Goal: Complete application form

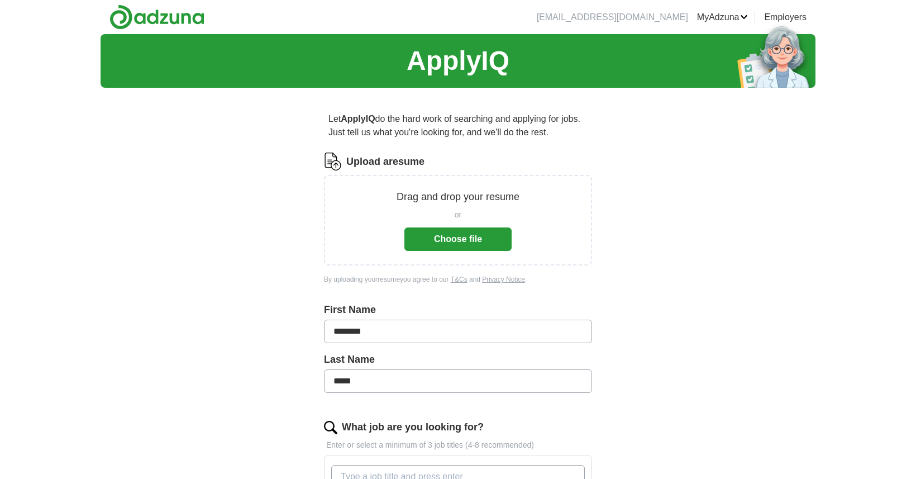
click at [486, 245] on button "Choose file" at bounding box center [457, 238] width 107 height 23
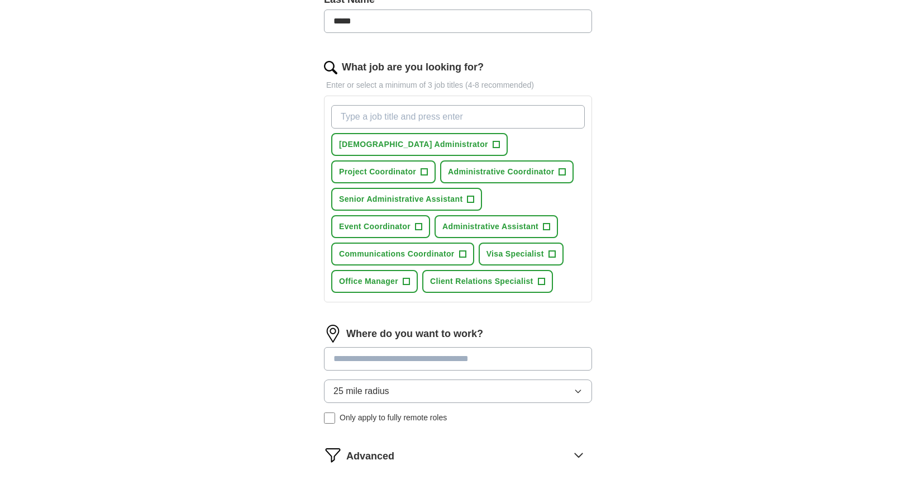
scroll to position [331, 0]
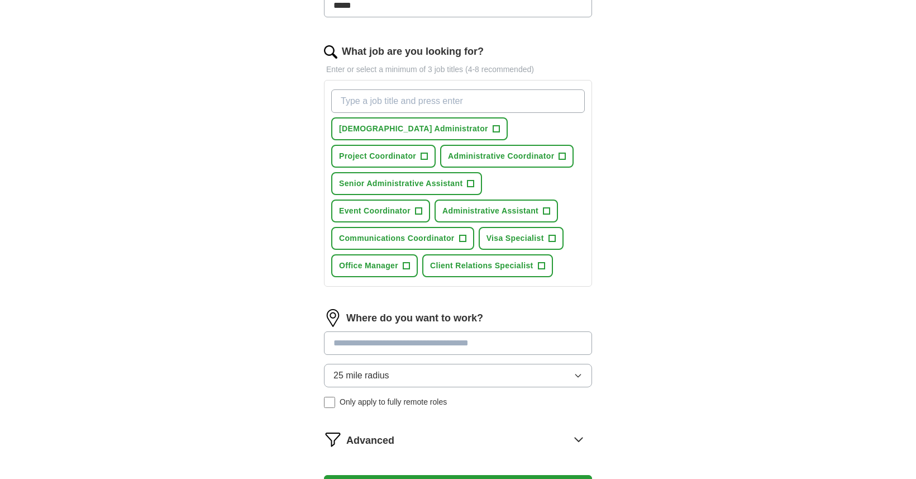
click at [402, 104] on input "What job are you looking for?" at bounding box center [457, 100] width 253 height 23
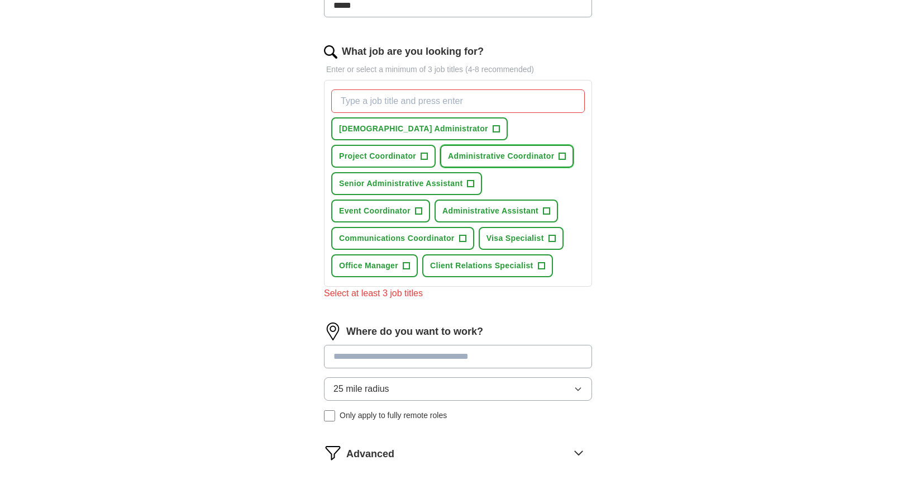
click at [448, 158] on span "Administrative Coordinator" at bounding box center [501, 156] width 106 height 12
click at [409, 128] on span "[DEMOGRAPHIC_DATA] Administrator" at bounding box center [413, 129] width 149 height 12
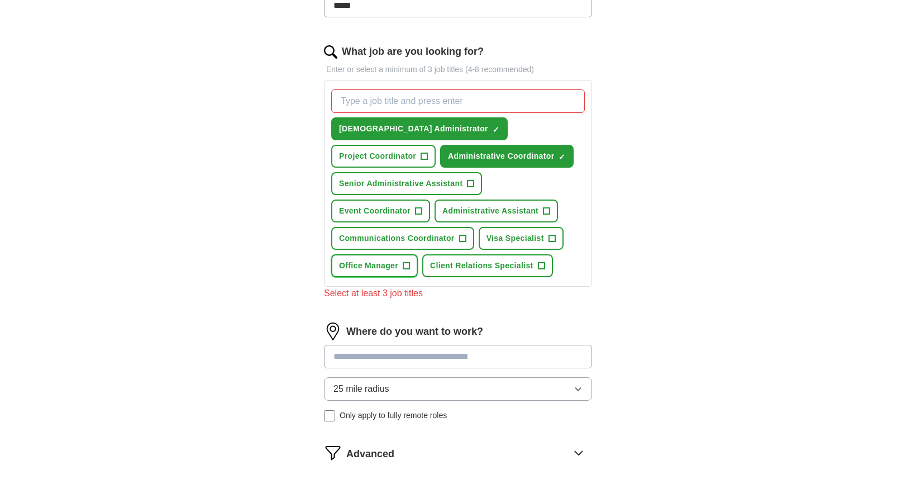
click at [367, 267] on span "Office Manager" at bounding box center [368, 266] width 59 height 12
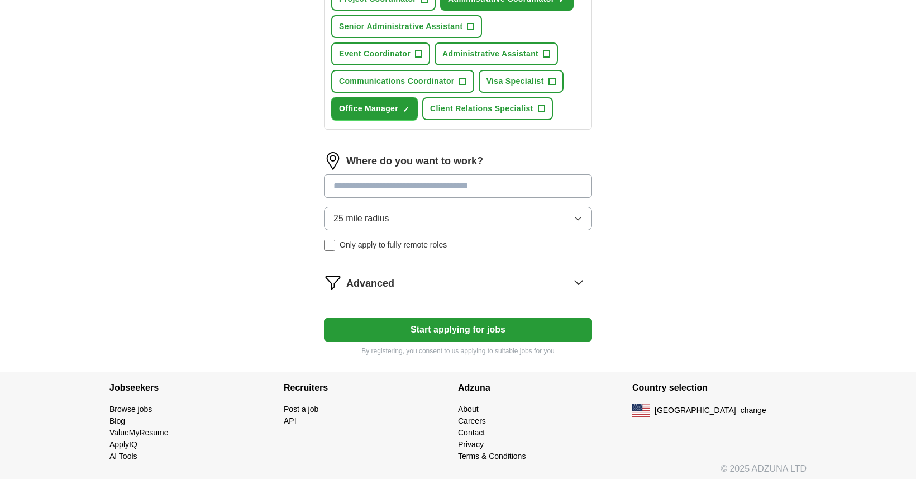
scroll to position [494, 0]
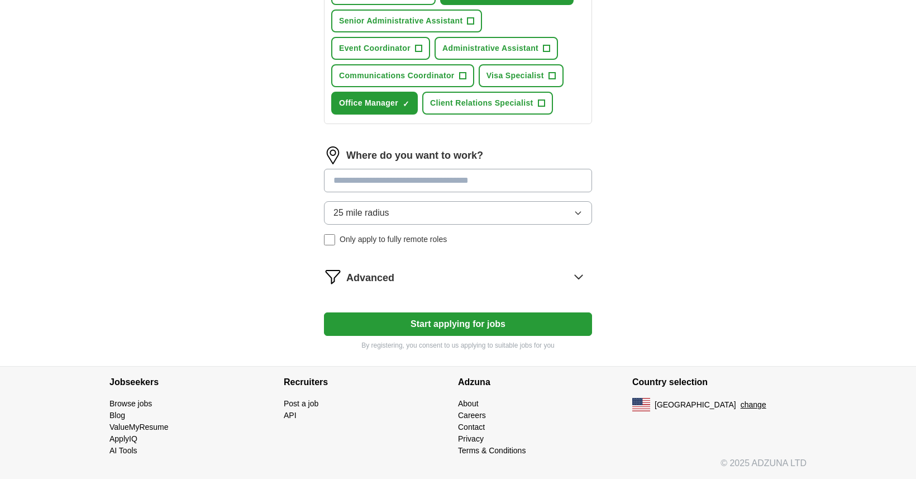
click at [422, 181] on input at bounding box center [458, 180] width 268 height 23
type input "*"
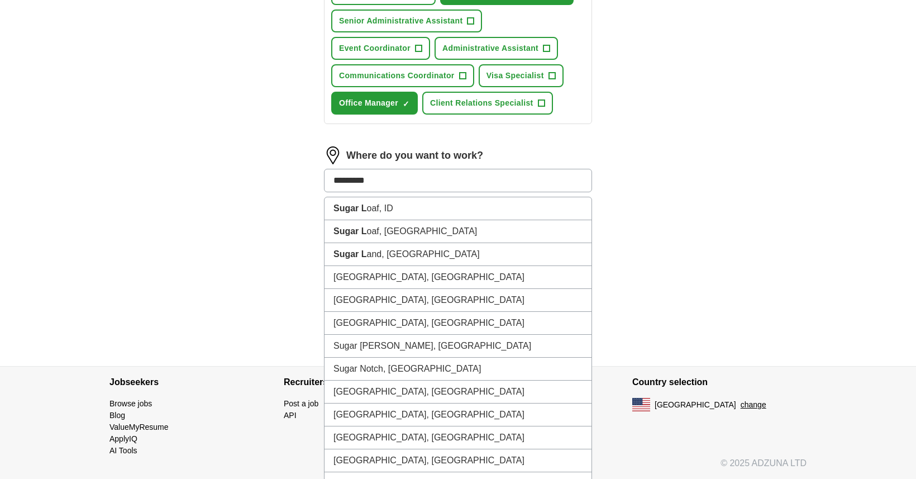
type input "**********"
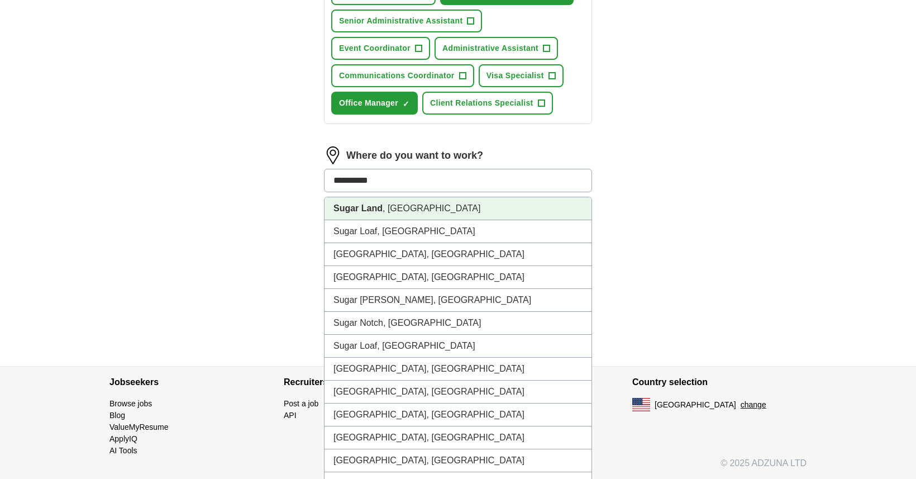
click at [415, 206] on li "[GEOGRAPHIC_DATA] , [GEOGRAPHIC_DATA]" at bounding box center [457, 208] width 267 height 23
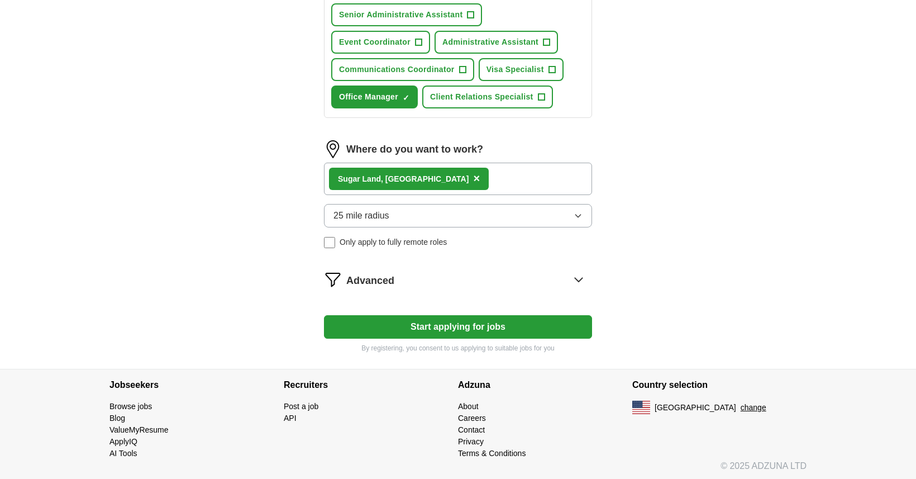
scroll to position [503, 0]
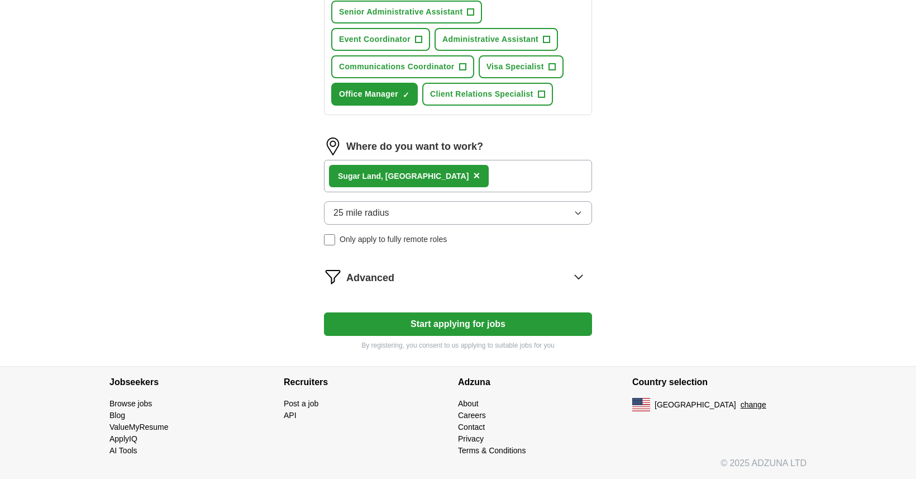
click at [467, 326] on button "Start applying for jobs" at bounding box center [458, 323] width 268 height 23
select select "**"
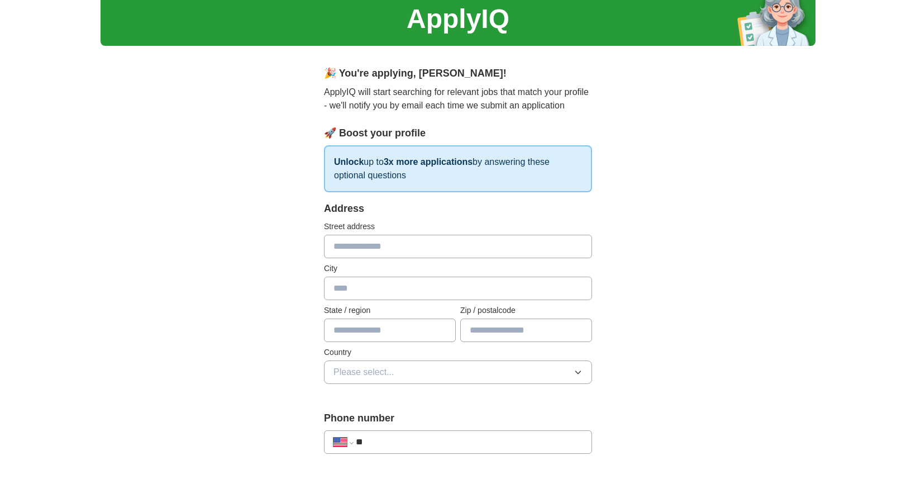
scroll to position [44, 0]
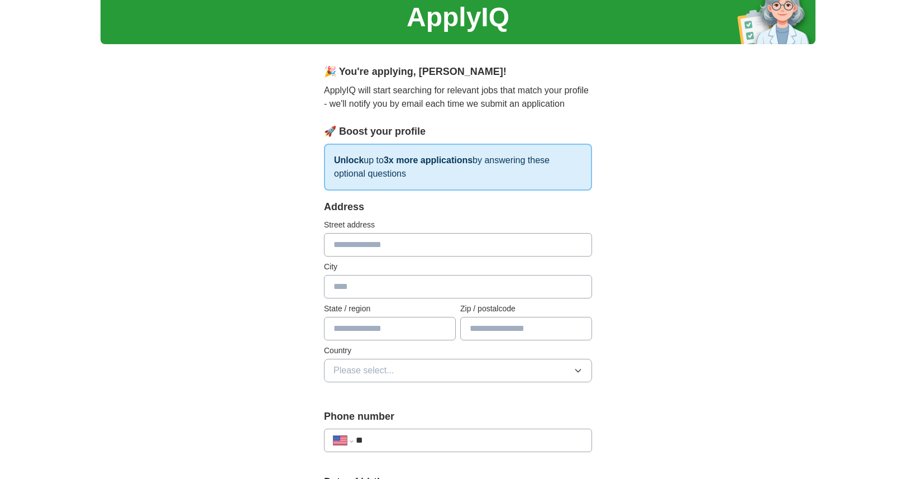
click at [428, 246] on input "text" at bounding box center [458, 244] width 268 height 23
type input "**********"
type input "**"
type input "*****"
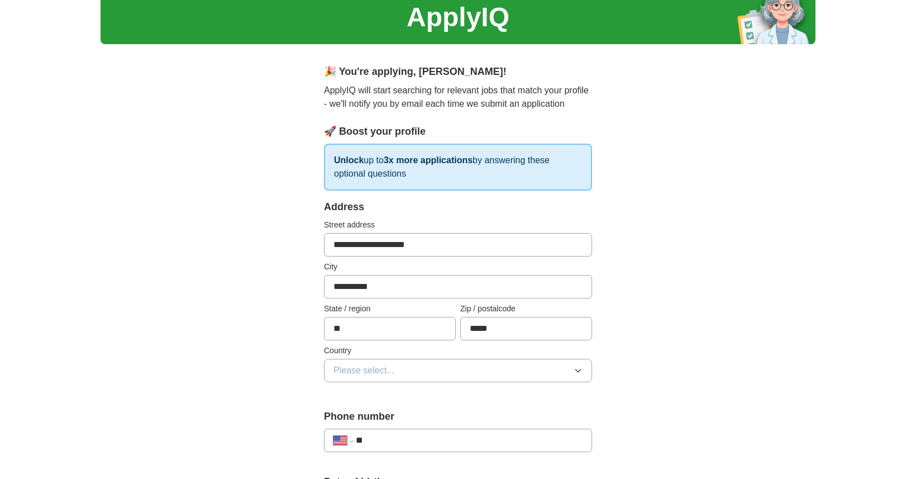
type input "**********"
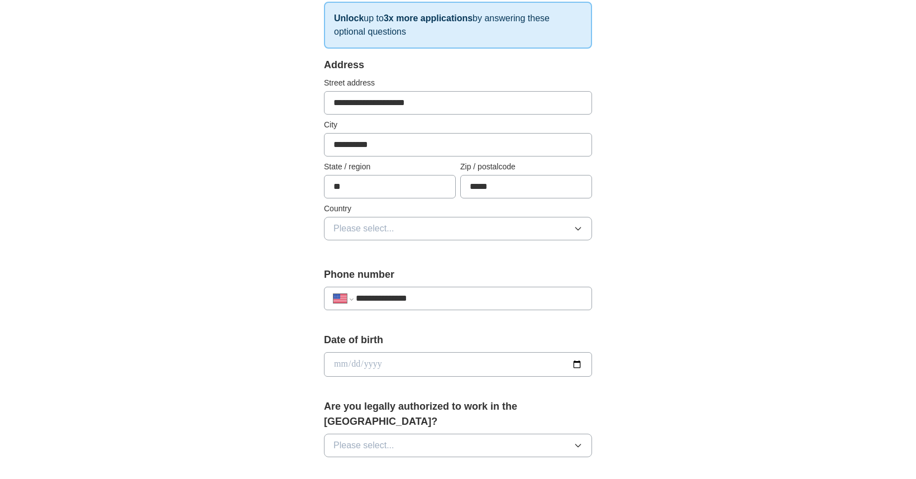
scroll to position [216, 0]
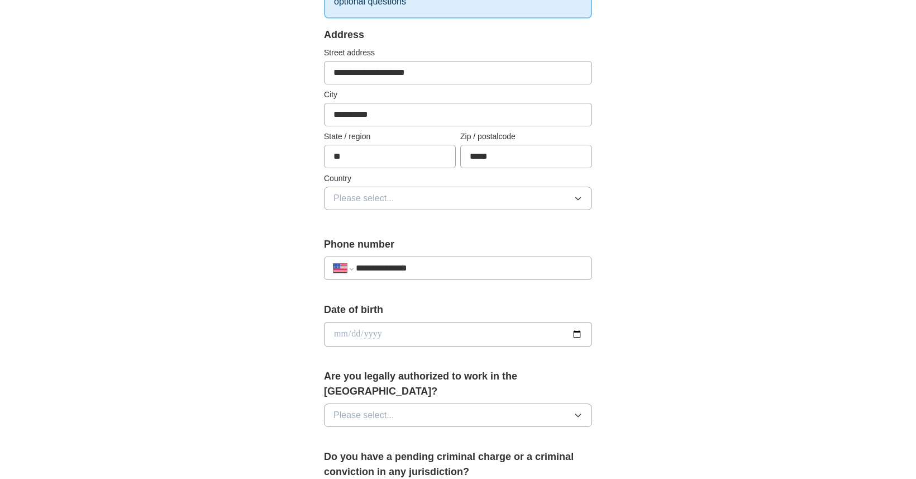
click at [400, 199] on button "Please select..." at bounding box center [458, 197] width 268 height 23
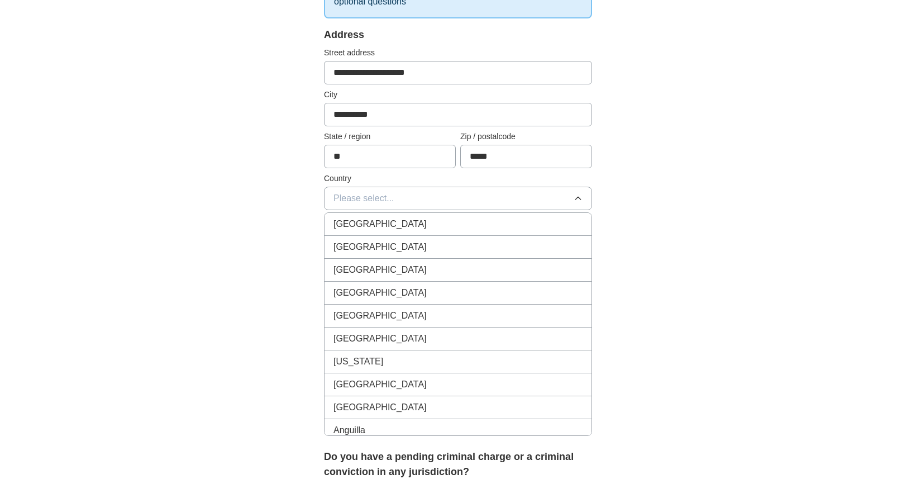
click at [390, 249] on div "[GEOGRAPHIC_DATA]" at bounding box center [457, 246] width 249 height 13
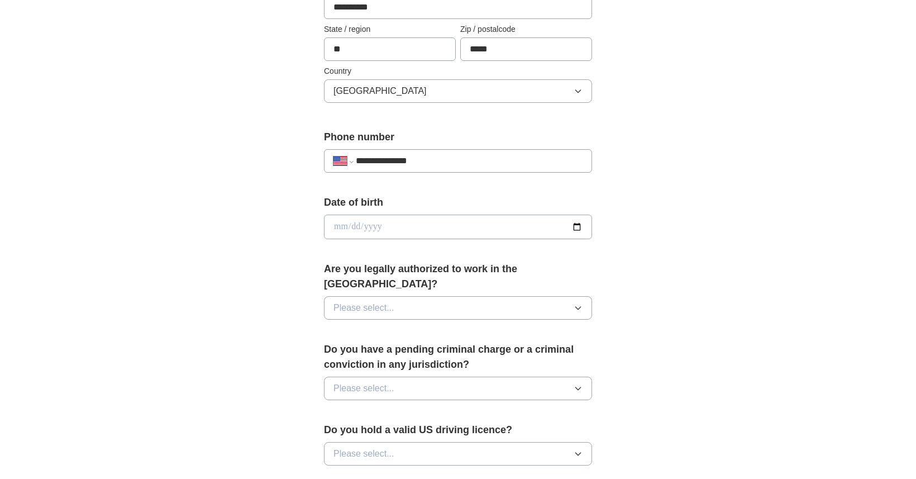
scroll to position [327, 0]
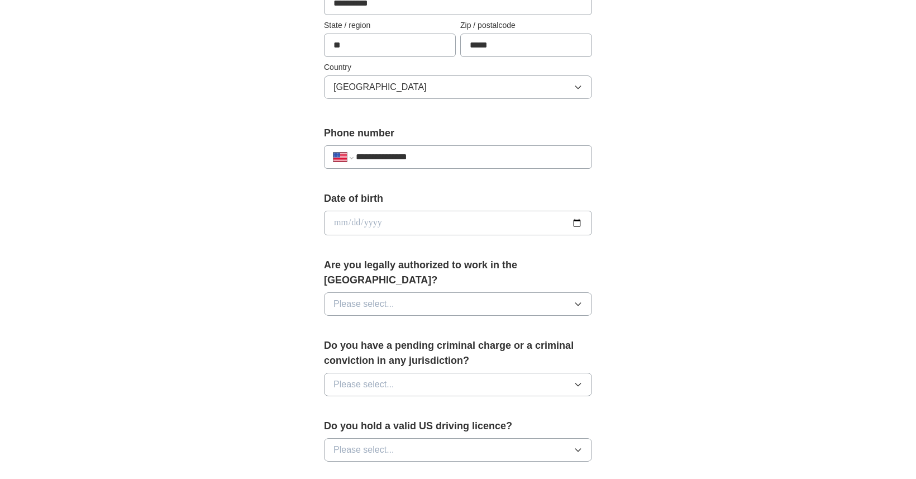
click at [410, 231] on input "date" at bounding box center [458, 222] width 268 height 25
type input "**********"
click at [407, 292] on button "Please select..." at bounding box center [458, 303] width 268 height 23
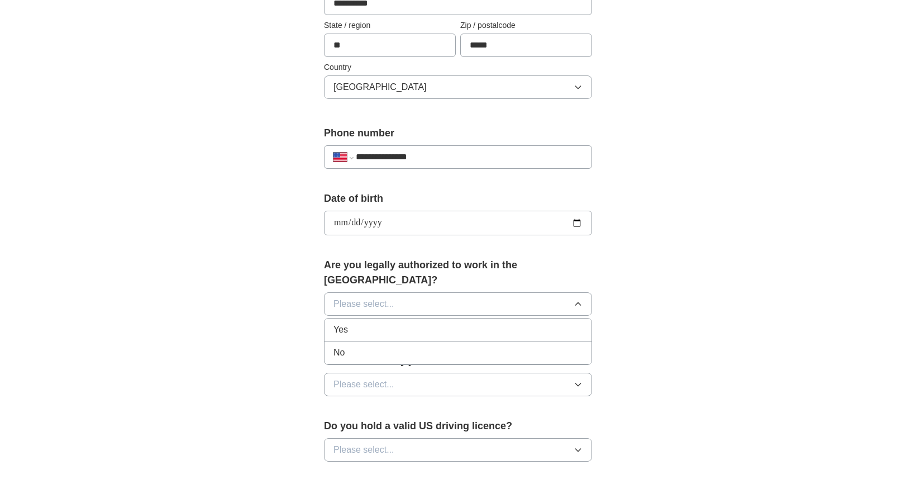
click at [360, 323] on div "Yes" at bounding box center [457, 329] width 249 height 13
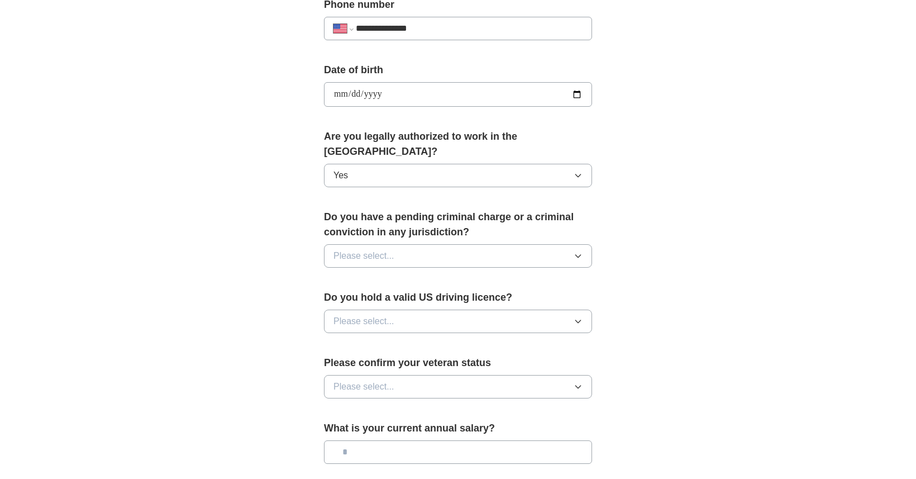
scroll to position [495, 0]
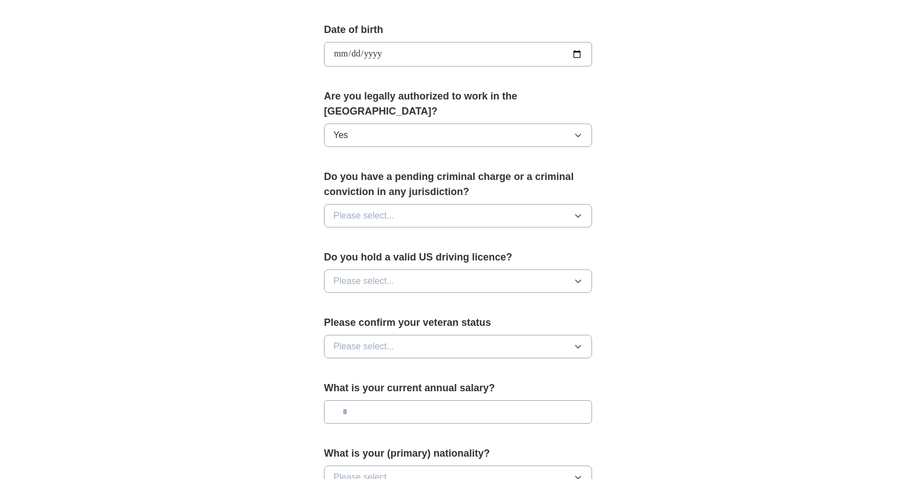
click at [405, 205] on button "Please select..." at bounding box center [458, 215] width 268 height 23
click at [377, 257] on div "No" at bounding box center [457, 263] width 249 height 13
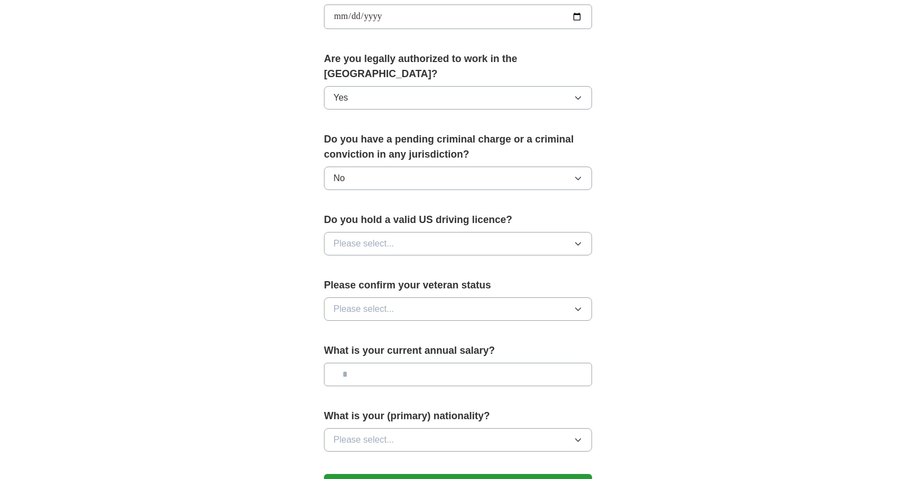
scroll to position [565, 0]
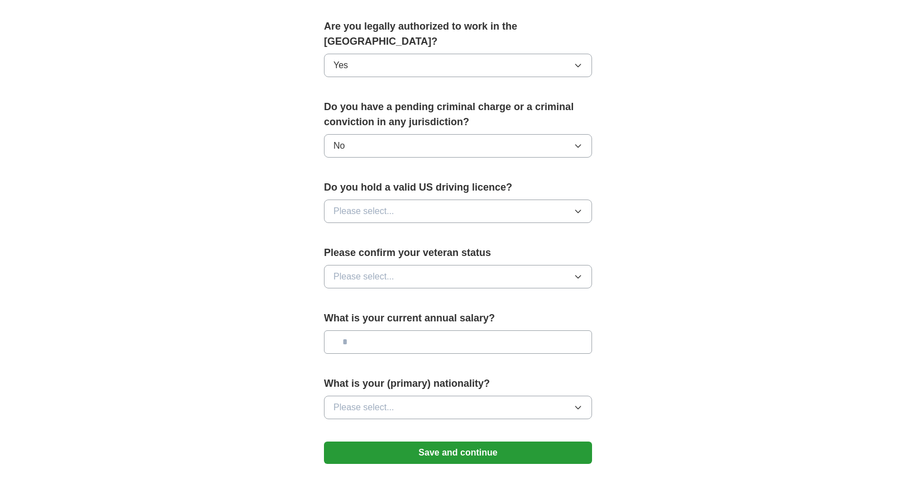
click at [442, 200] on button "Please select..." at bounding box center [458, 210] width 268 height 23
click at [391, 230] on div "Yes" at bounding box center [457, 236] width 249 height 13
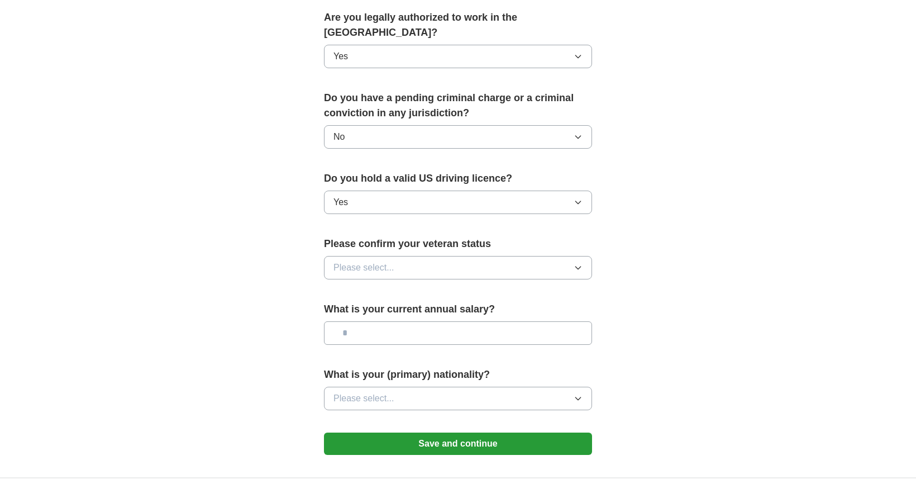
scroll to position [618, 0]
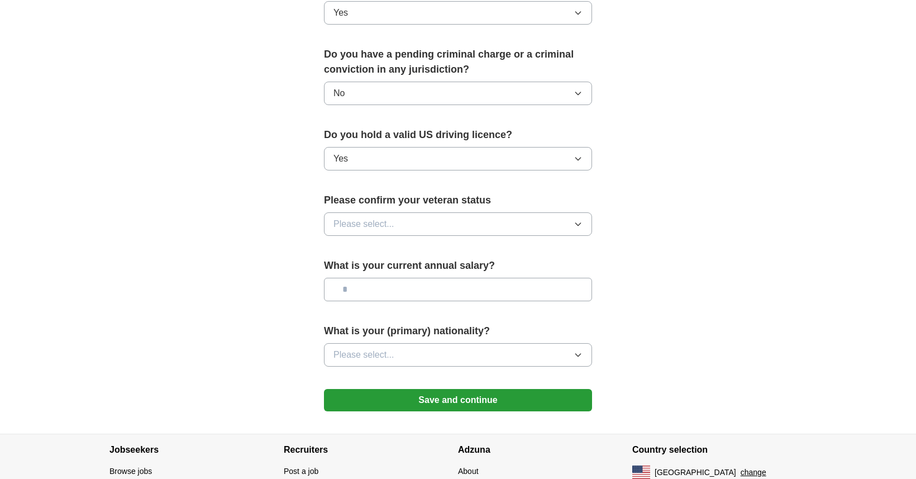
click at [408, 216] on button "Please select..." at bounding box center [458, 223] width 268 height 23
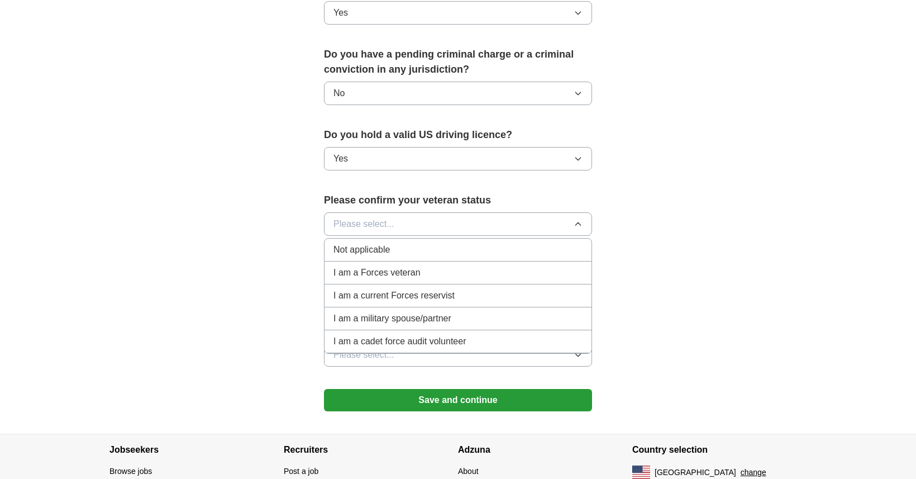
click at [399, 243] on div "Not applicable" at bounding box center [457, 249] width 249 height 13
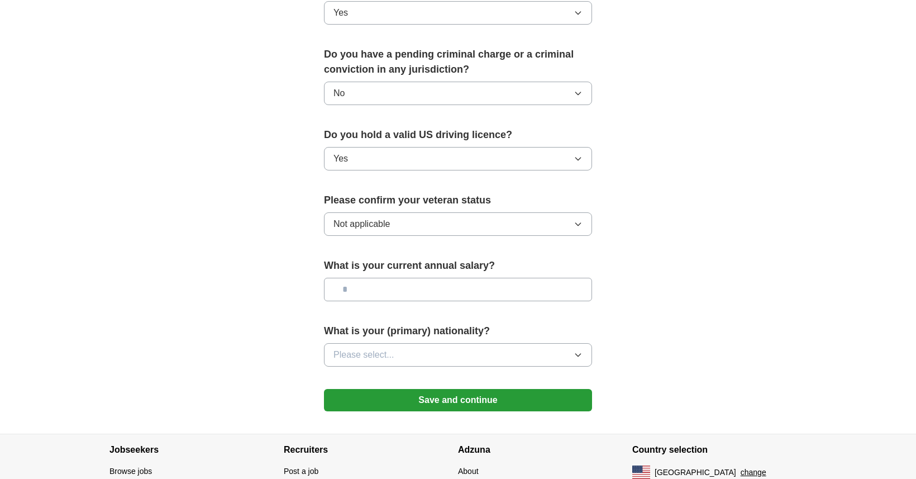
click at [379, 278] on input "text" at bounding box center [458, 289] width 268 height 23
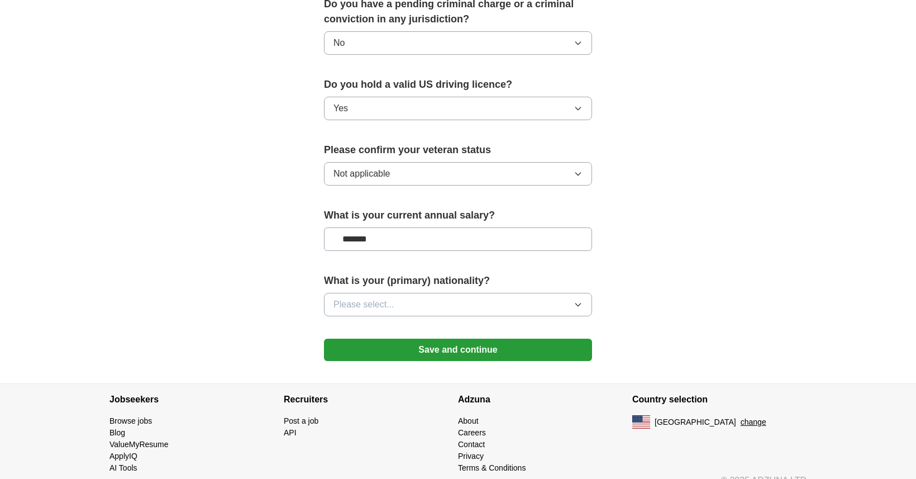
scroll to position [670, 0]
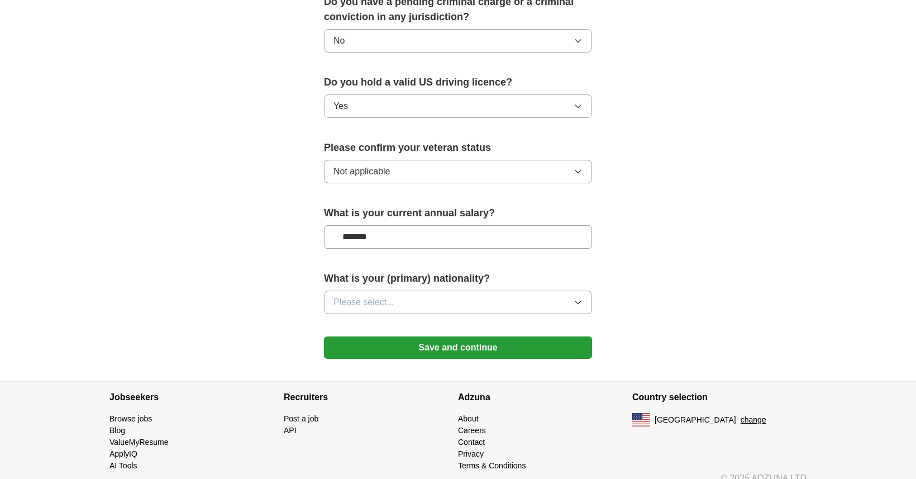
type input "*******"
click at [372, 295] on span "Please select..." at bounding box center [363, 301] width 61 height 13
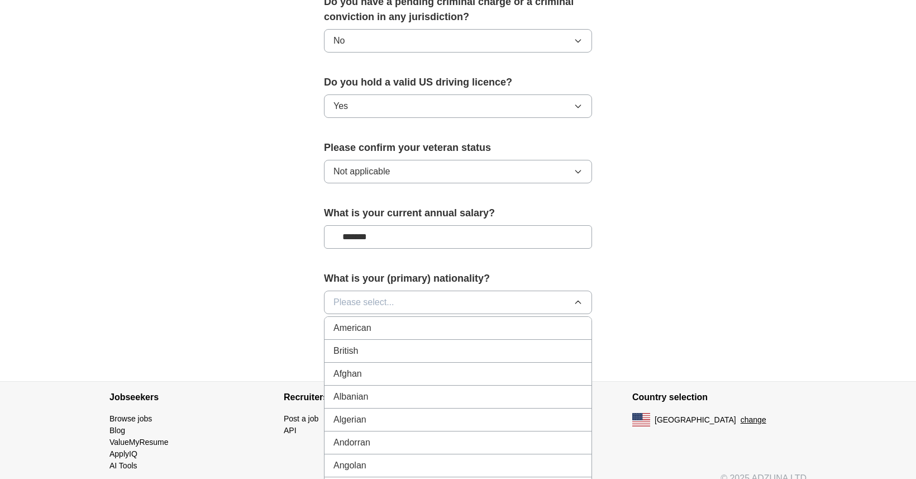
click at [370, 321] on span "American" at bounding box center [352, 327] width 38 height 13
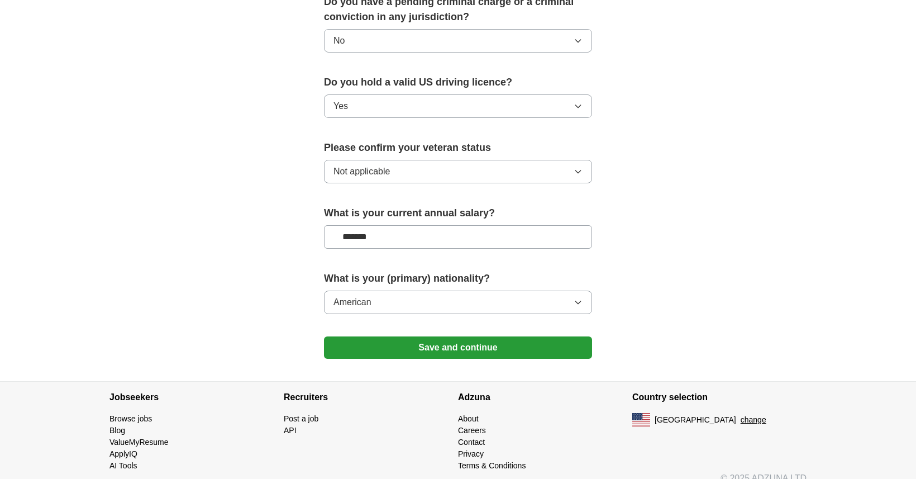
click at [481, 336] on button "Save and continue" at bounding box center [458, 347] width 268 height 22
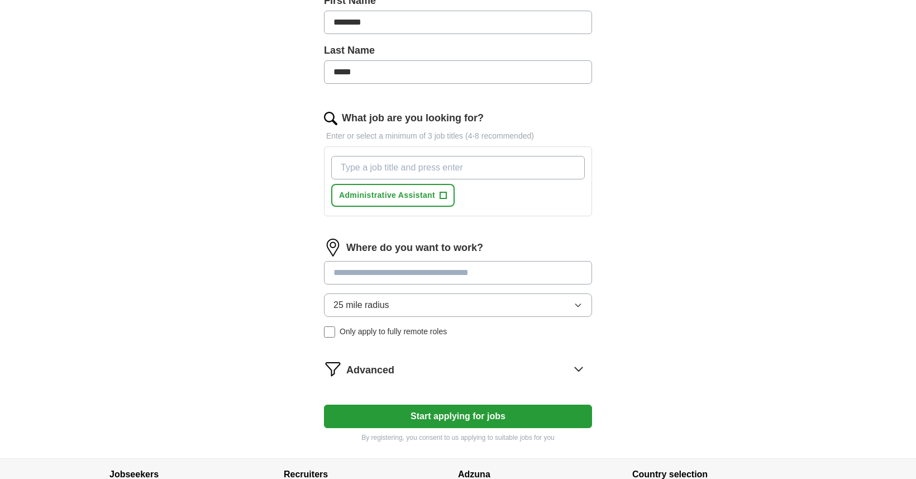
scroll to position [61, 0]
